Goal: Information Seeking & Learning: Learn about a topic

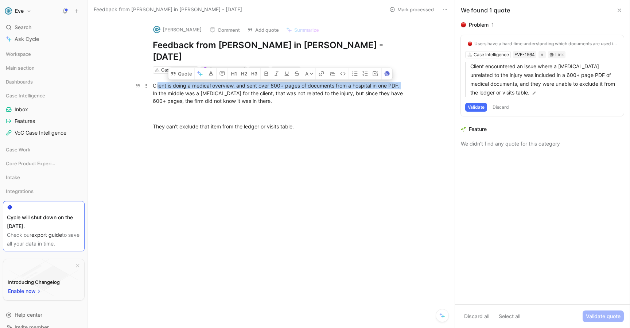
drag, startPoint x: 181, startPoint y: 76, endPoint x: 413, endPoint y: 77, distance: 232.0
click at [413, 80] on p "Client is doing a medical overview, and sent over 600+ pages of documents from …" at bounding box center [279, 93] width 280 height 27
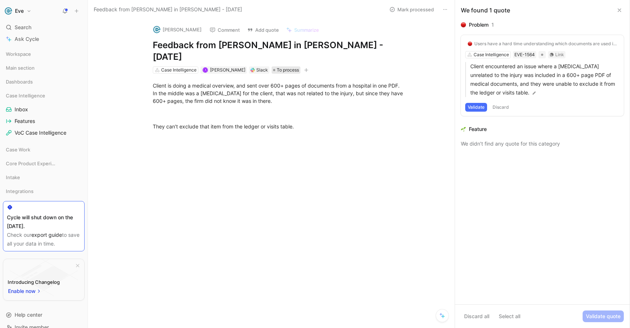
click at [282, 66] on span "To process" at bounding box center [288, 69] width 22 height 7
click at [460, 46] on icon at bounding box center [461, 44] width 4 height 4
click at [458, 41] on input "checkbox" at bounding box center [458, 41] width 0 height 0
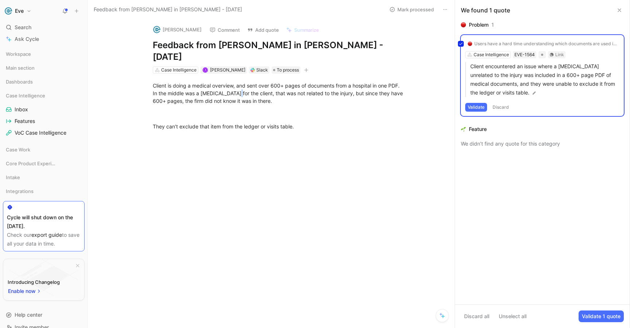
click at [605, 317] on button "Validate 1 quote" at bounding box center [601, 316] width 45 height 12
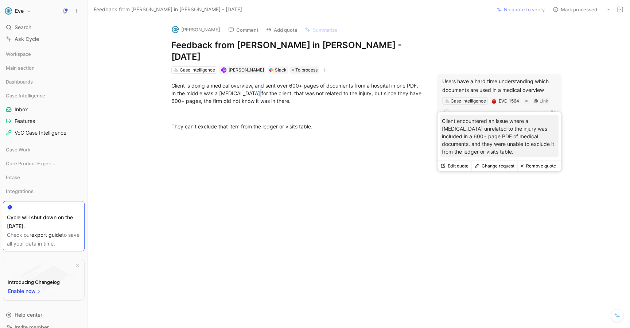
click at [467, 77] on div "Users have a hard time understanding which documents are used in a medical over…" at bounding box center [499, 86] width 115 height 18
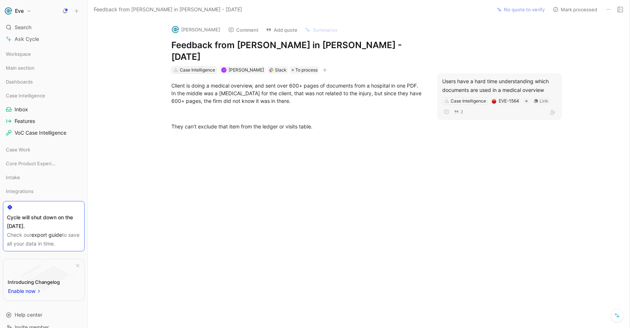
click at [183, 66] on div "Case Intelligence" at bounding box center [197, 69] width 35 height 7
click at [500, 108] on div "2" at bounding box center [499, 112] width 115 height 9
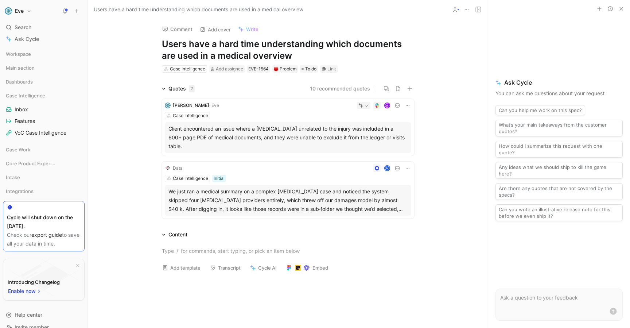
click at [623, 9] on icon "button" at bounding box center [622, 9] width 6 height 6
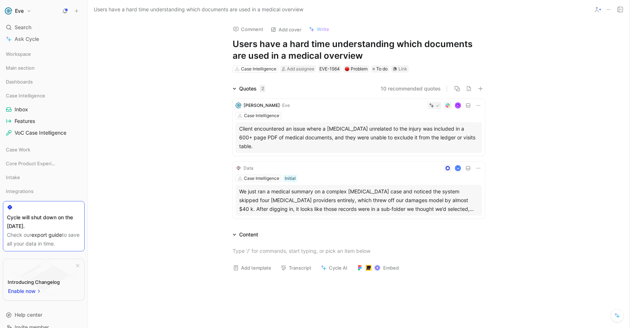
click at [354, 192] on div "We just ran a medical summary on a complex [MEDICAL_DATA] case and noticed the …" at bounding box center [358, 200] width 239 height 26
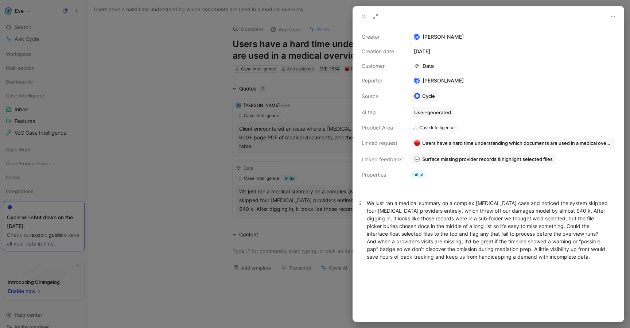
drag, startPoint x: 437, startPoint y: 218, endPoint x: 548, endPoint y: 217, distance: 110.5
click at [548, 217] on div "We just ran a medical summary on a complex [MEDICAL_DATA] case and noticed the …" at bounding box center [488, 229] width 243 height 61
drag, startPoint x: 485, startPoint y: 220, endPoint x: 589, endPoint y: 223, distance: 104.4
click at [589, 223] on div "We just ran a medical summary on a complex [MEDICAL_DATA] case and noticed the …" at bounding box center [488, 229] width 243 height 61
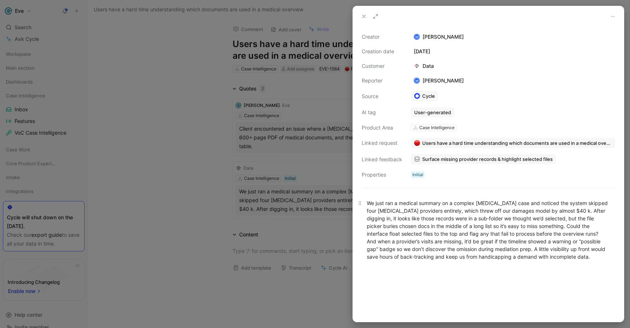
click at [580, 241] on div "We just ran a medical summary on a complex [MEDICAL_DATA] case and noticed the …" at bounding box center [488, 229] width 243 height 61
drag, startPoint x: 372, startPoint y: 227, endPoint x: 596, endPoint y: 225, distance: 224.7
click at [596, 225] on div "We just ran a medical summary on a complex [MEDICAL_DATA] case and noticed the …" at bounding box center [488, 229] width 243 height 61
click at [595, 235] on div "We just ran a medical summary on a complex [MEDICAL_DATA] case and noticed the …" at bounding box center [488, 229] width 243 height 61
drag, startPoint x: 368, startPoint y: 233, endPoint x: 561, endPoint y: 232, distance: 192.2
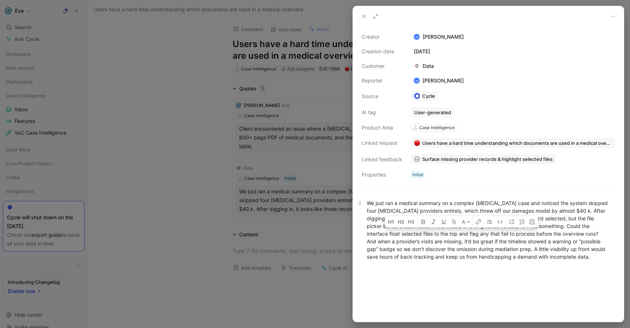
click at [561, 232] on div "We just ran a medical summary on a complex [MEDICAL_DATA] case and noticed the …" at bounding box center [488, 229] width 243 height 61
drag, startPoint x: 368, startPoint y: 242, endPoint x: 543, endPoint y: 239, distance: 175.1
click at [543, 239] on div "We just ran a medical summary on a complex [MEDICAL_DATA] case and noticed the …" at bounding box center [488, 229] width 243 height 61
click at [293, 220] on div at bounding box center [315, 164] width 630 height 328
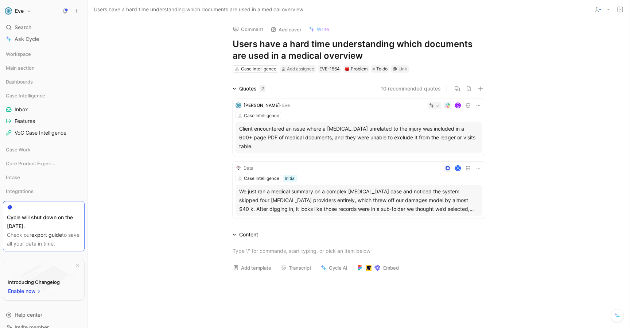
click at [239, 192] on div "We just ran a medical summary on a complex [MEDICAL_DATA] case and noticed the …" at bounding box center [358, 200] width 239 height 26
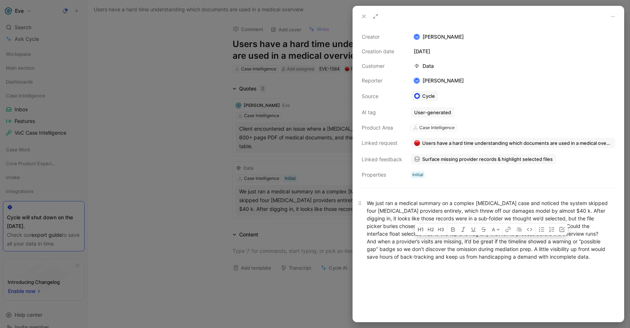
drag, startPoint x: 380, startPoint y: 241, endPoint x: 614, endPoint y: 245, distance: 234.6
click at [614, 245] on p "We just ran a medical summary on a complex [MEDICAL_DATA] case and noticed the …" at bounding box center [488, 230] width 271 height 66
click at [555, 251] on div "We just ran a medical summary on a complex [MEDICAL_DATA] case and noticed the …" at bounding box center [488, 229] width 243 height 61
drag, startPoint x: 377, startPoint y: 249, endPoint x: 592, endPoint y: 252, distance: 214.5
click at [592, 252] on div "We just ran a medical summary on a complex [MEDICAL_DATA] case and noticed the …" at bounding box center [488, 229] width 243 height 61
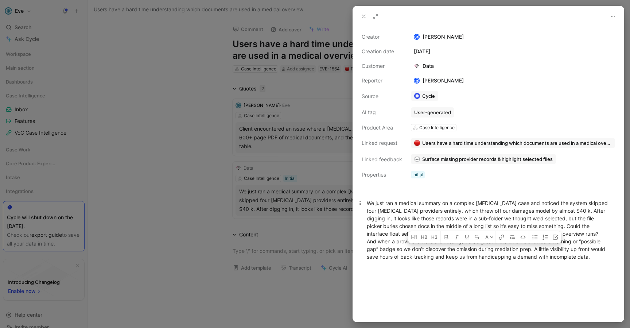
click at [592, 252] on div "We just ran a medical summary on a complex [MEDICAL_DATA] case and noticed the …" at bounding box center [488, 229] width 243 height 61
drag, startPoint x: 384, startPoint y: 256, endPoint x: 598, endPoint y: 256, distance: 214.1
click at [616, 256] on p "We just ran a medical summary on a complex [MEDICAL_DATA] case and noticed the …" at bounding box center [488, 230] width 271 height 66
click at [577, 255] on div "We just ran a medical summary on a complex [MEDICAL_DATA] case and noticed the …" at bounding box center [488, 229] width 243 height 61
click at [342, 284] on div at bounding box center [315, 164] width 630 height 328
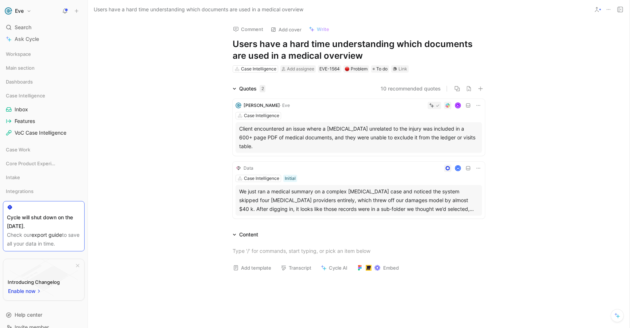
click at [476, 102] on icon at bounding box center [479, 105] width 6 height 6
click at [357, 128] on div "Client encountered an issue where a [MEDICAL_DATA] unrelated to the injury was …" at bounding box center [358, 137] width 239 height 26
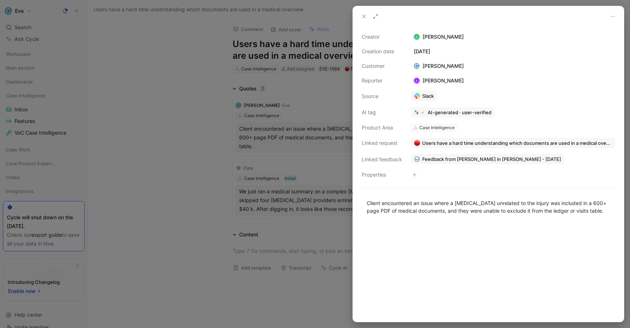
click at [321, 136] on div at bounding box center [315, 164] width 630 height 328
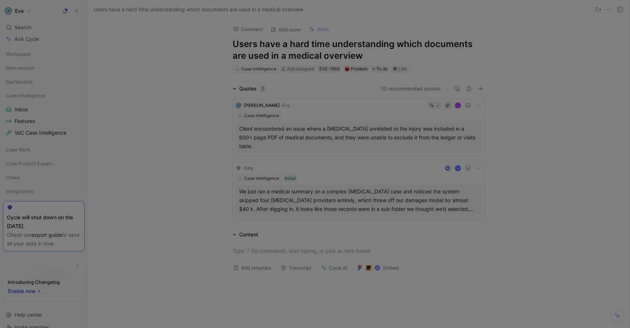
click at [314, 133] on div "Client encountered an issue where a [MEDICAL_DATA] unrelated to the injury was …" at bounding box center [358, 137] width 239 height 26
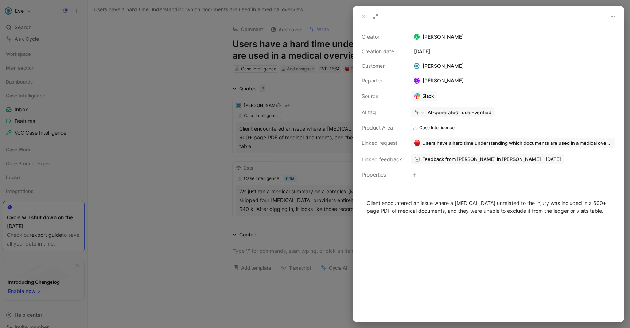
drag, startPoint x: 315, startPoint y: 133, endPoint x: 302, endPoint y: 133, distance: 13.5
click at [315, 133] on div at bounding box center [315, 164] width 630 height 328
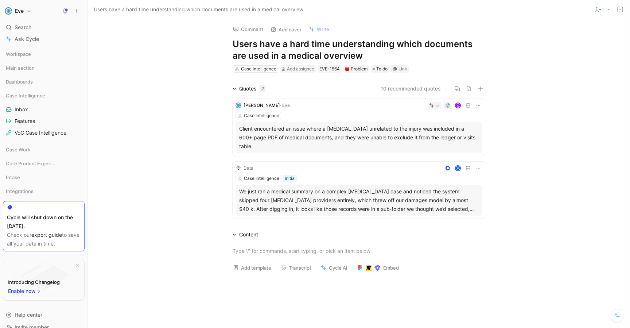
click at [264, 106] on span "[PERSON_NAME]" at bounding box center [262, 104] width 36 height 5
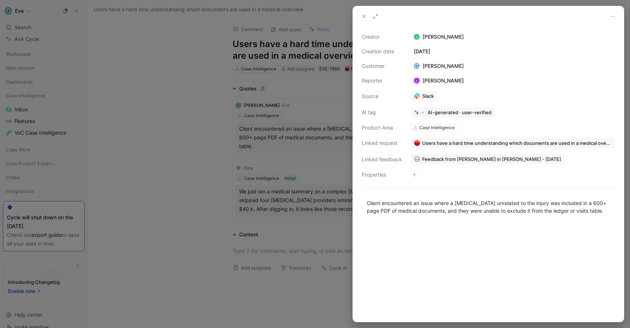
click at [264, 106] on div at bounding box center [315, 164] width 630 height 328
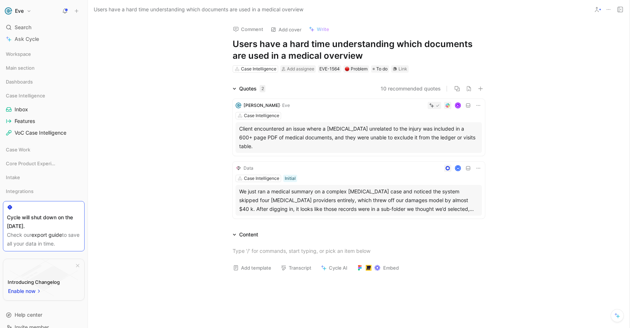
click at [277, 48] on h1 "Users have a hard time understanding which documents are used in a medical over…" at bounding box center [359, 49] width 252 height 23
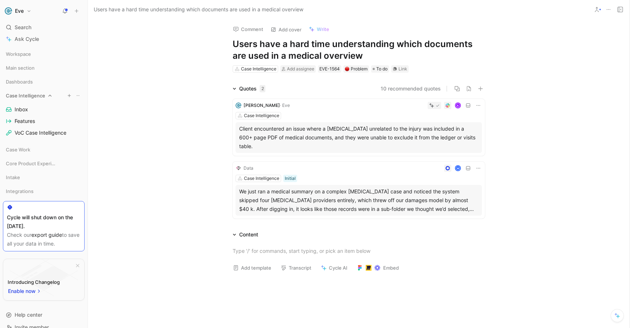
click at [21, 98] on span "Case Intelligence" at bounding box center [25, 95] width 39 height 7
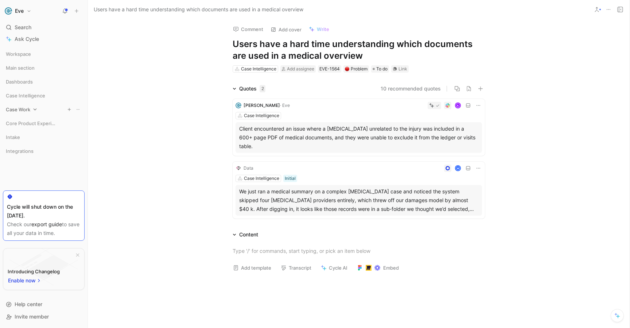
click at [22, 108] on span "Case Work" at bounding box center [18, 109] width 24 height 7
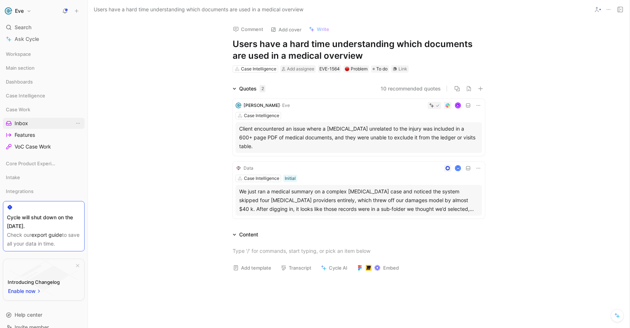
click at [17, 124] on span "Inbox" at bounding box center [21, 123] width 13 height 7
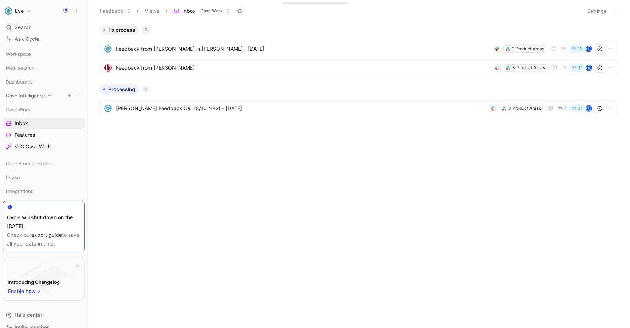
click at [24, 93] on span "Case Intelligence" at bounding box center [25, 95] width 39 height 7
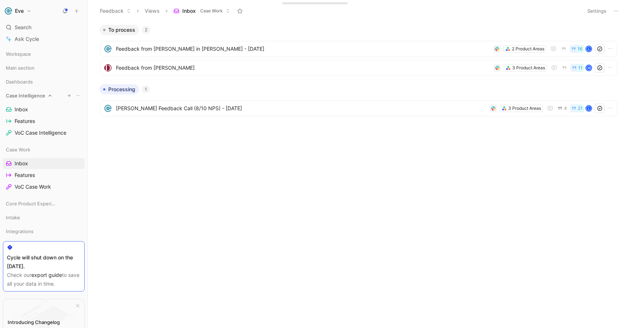
click at [24, 93] on span "Case Intelligence" at bounding box center [25, 95] width 39 height 7
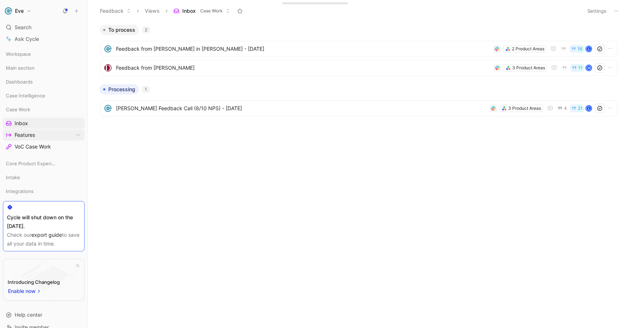
click at [23, 136] on span "Features" at bounding box center [25, 134] width 20 height 7
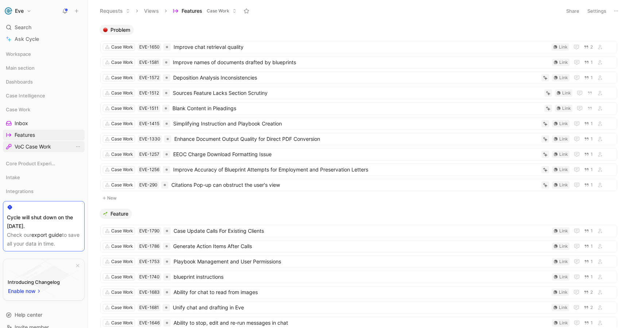
click at [23, 143] on span "VoC Case Work" at bounding box center [33, 146] width 36 height 7
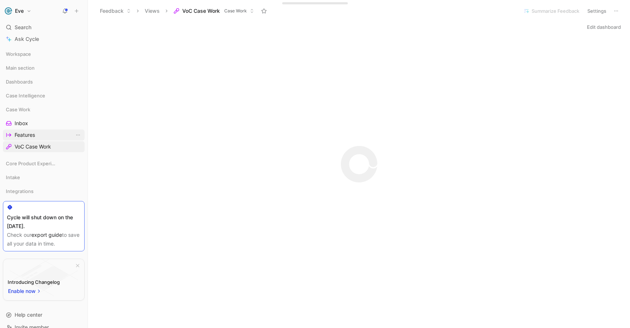
click at [30, 133] on span "Features" at bounding box center [25, 134] width 20 height 7
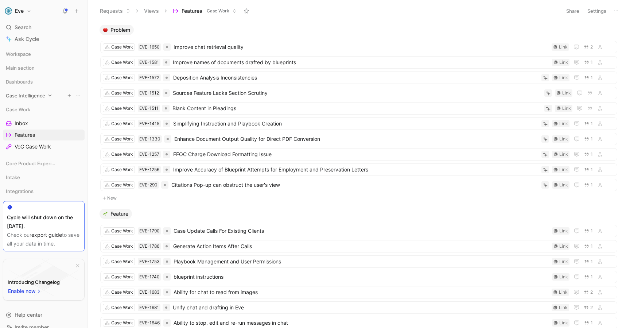
click at [20, 94] on span "Case Intelligence" at bounding box center [25, 95] width 39 height 7
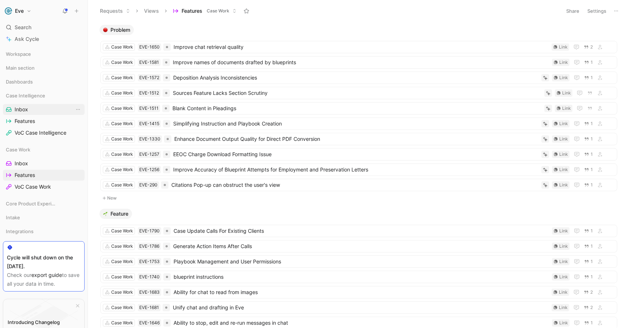
click at [21, 105] on link "Inbox" at bounding box center [44, 109] width 82 height 11
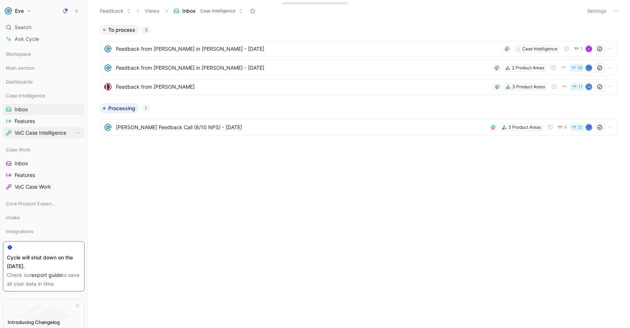
drag, startPoint x: 20, startPoint y: 147, endPoint x: 22, endPoint y: 135, distance: 11.8
click at [20, 147] on span "Case Work" at bounding box center [18, 149] width 24 height 7
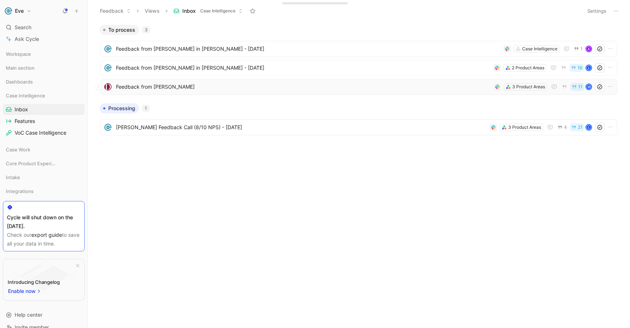
click at [170, 90] on span "Feedback from [PERSON_NAME]" at bounding box center [303, 86] width 375 height 9
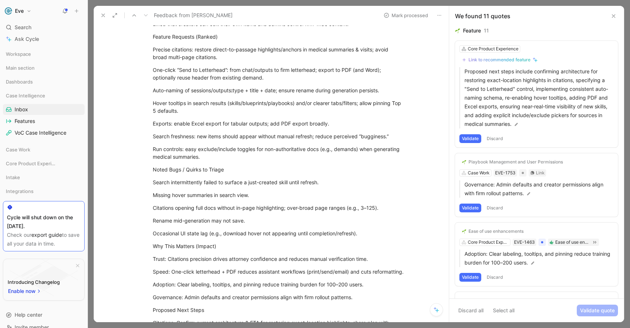
scroll to position [723, 0]
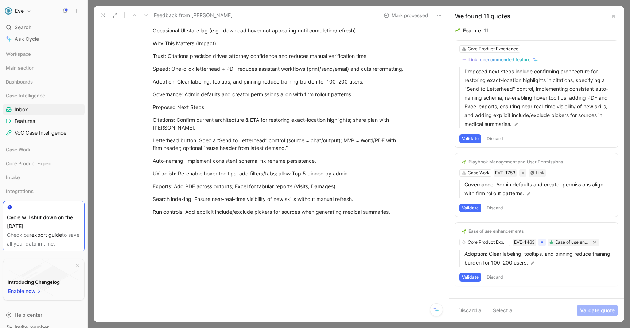
click at [615, 15] on icon at bounding box center [614, 16] width 6 height 6
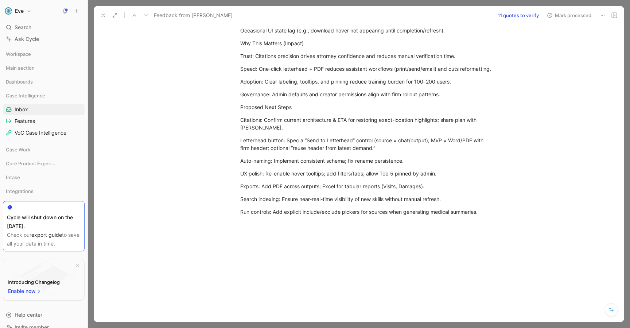
click at [102, 13] on icon at bounding box center [103, 15] width 6 height 6
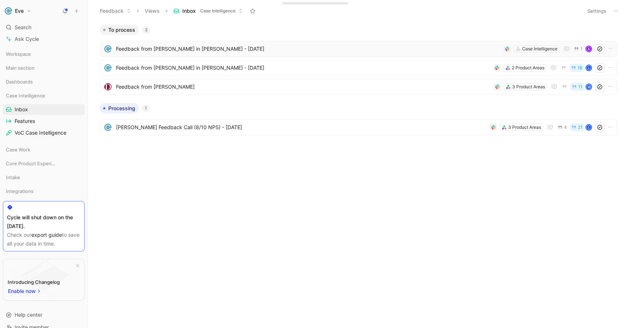
click at [257, 46] on span "Feedback from [PERSON_NAME] in [PERSON_NAME] - [DATE]" at bounding box center [308, 48] width 385 height 9
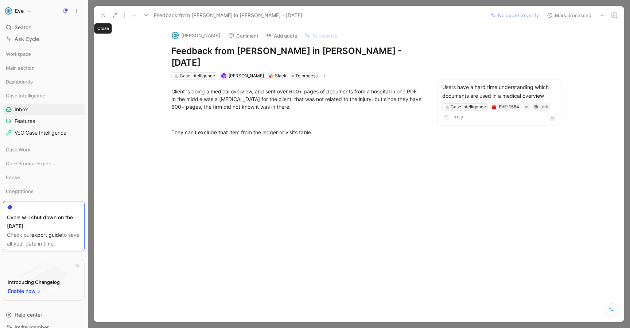
click at [106, 16] on icon at bounding box center [103, 15] width 6 height 6
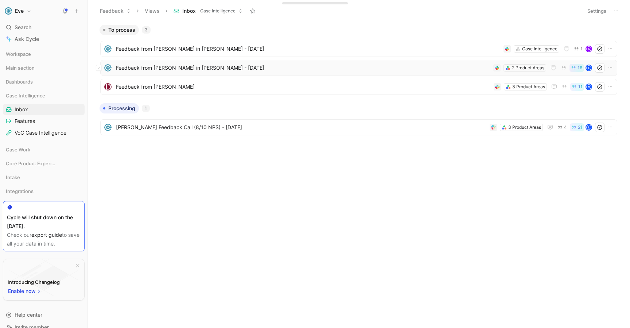
click at [193, 69] on span "Feedback from [PERSON_NAME] in [PERSON_NAME] - [DATE]" at bounding box center [303, 67] width 375 height 9
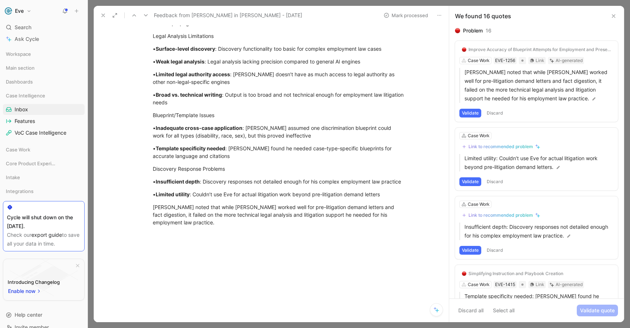
scroll to position [251, 0]
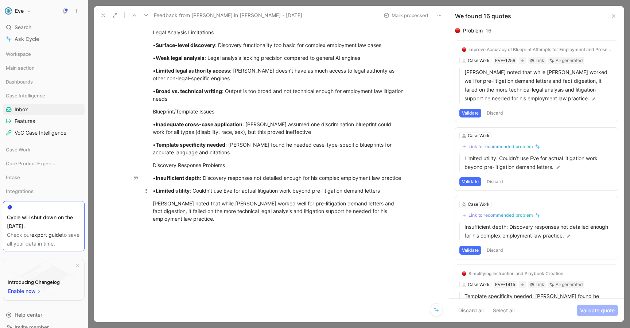
drag, startPoint x: 155, startPoint y: 167, endPoint x: 309, endPoint y: 173, distance: 154.0
click at [309, 173] on div "[URL][DOMAIN_NAME] Feedback from [PERSON_NAME] from [PERSON_NAME] Law: Trial Tr…" at bounding box center [279, 36] width 340 height 414
click at [356, 185] on p "• Limited utility : Couldn’t use Eve for actual litigation work beyond pre-liti…" at bounding box center [279, 191] width 280 height 12
click at [344, 187] on div "• Limited utility : Couldn’t use Eve for actual litigation work beyond pre-liti…" at bounding box center [279, 191] width 252 height 8
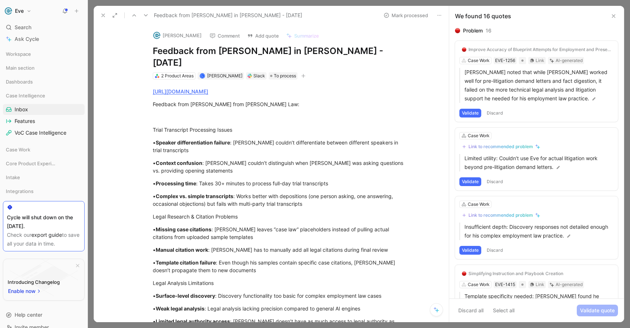
click at [612, 16] on icon at bounding box center [614, 16] width 6 height 6
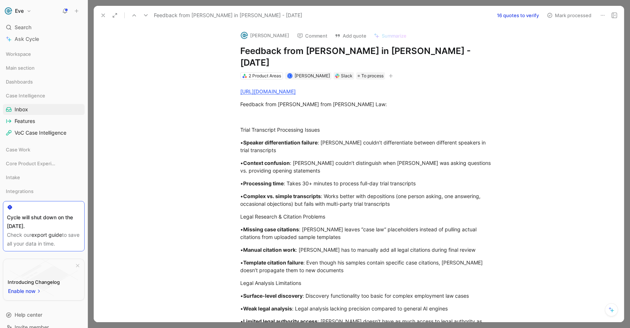
click at [102, 14] on use at bounding box center [103, 15] width 3 height 3
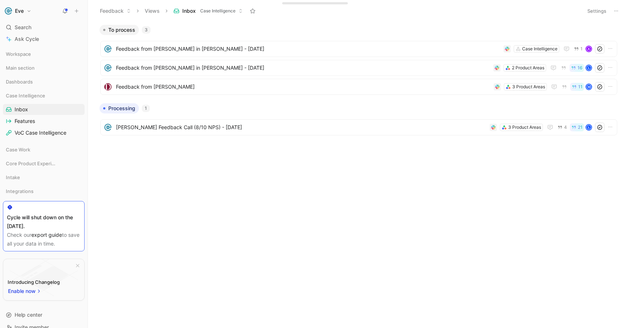
click at [64, 10] on icon at bounding box center [65, 11] width 6 height 6
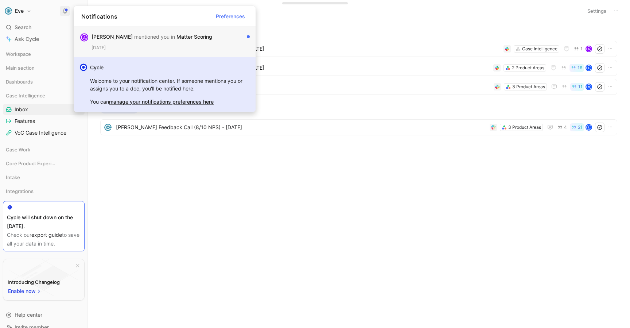
click at [162, 39] on div "[PERSON_NAME] mentioned you in Matter Scoring" at bounding box center [168, 36] width 152 height 9
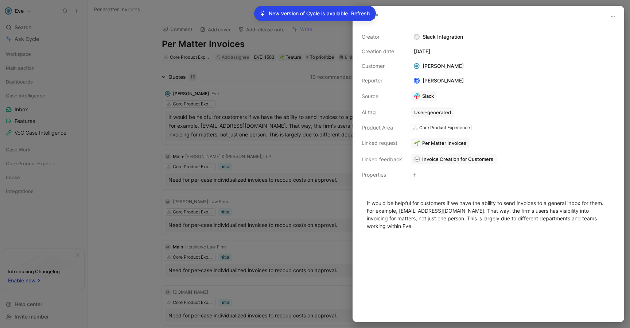
click at [318, 108] on div at bounding box center [315, 164] width 630 height 328
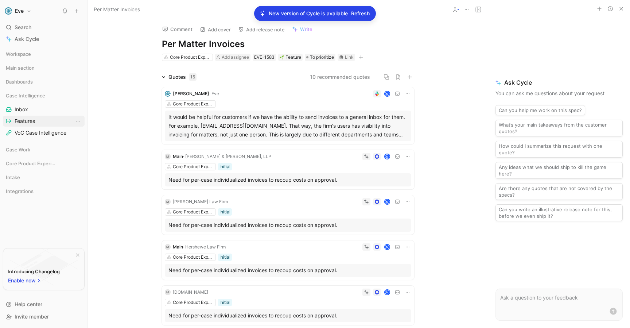
click at [24, 117] on span "Features" at bounding box center [25, 120] width 20 height 7
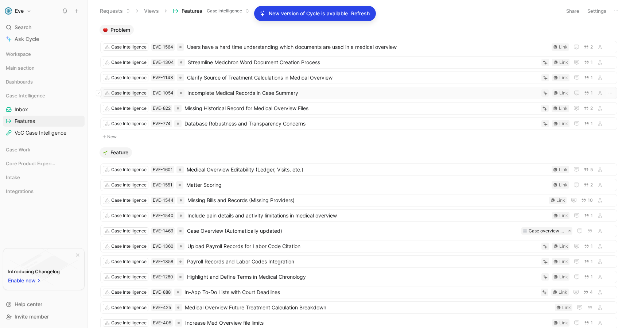
click at [306, 93] on span "Incomplete Medical Records in Case Summary" at bounding box center [362, 93] width 351 height 9
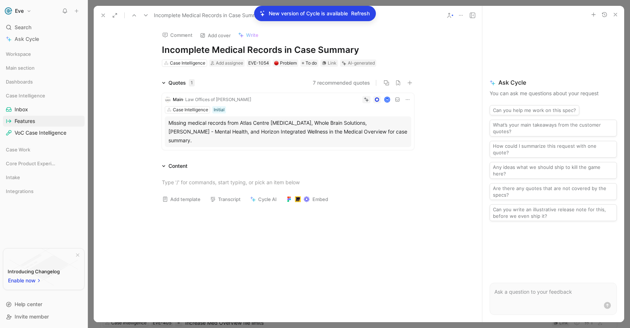
click at [614, 13] on icon "button" at bounding box center [616, 15] width 6 height 6
